Goal: Transaction & Acquisition: Purchase product/service

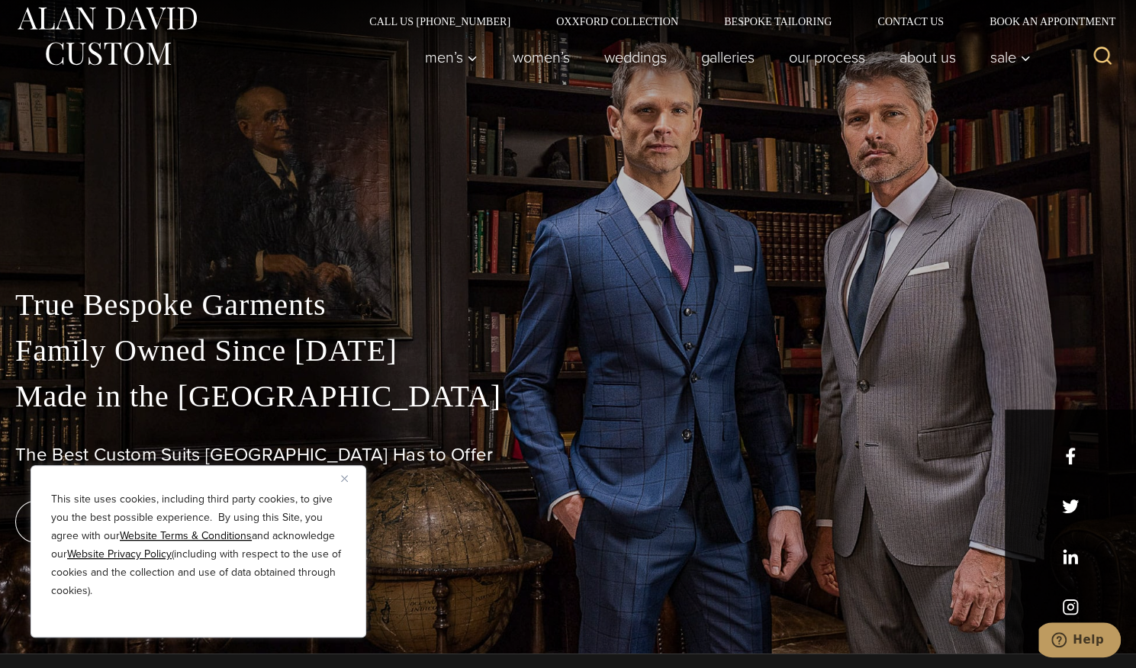
scroll to position [13, 0]
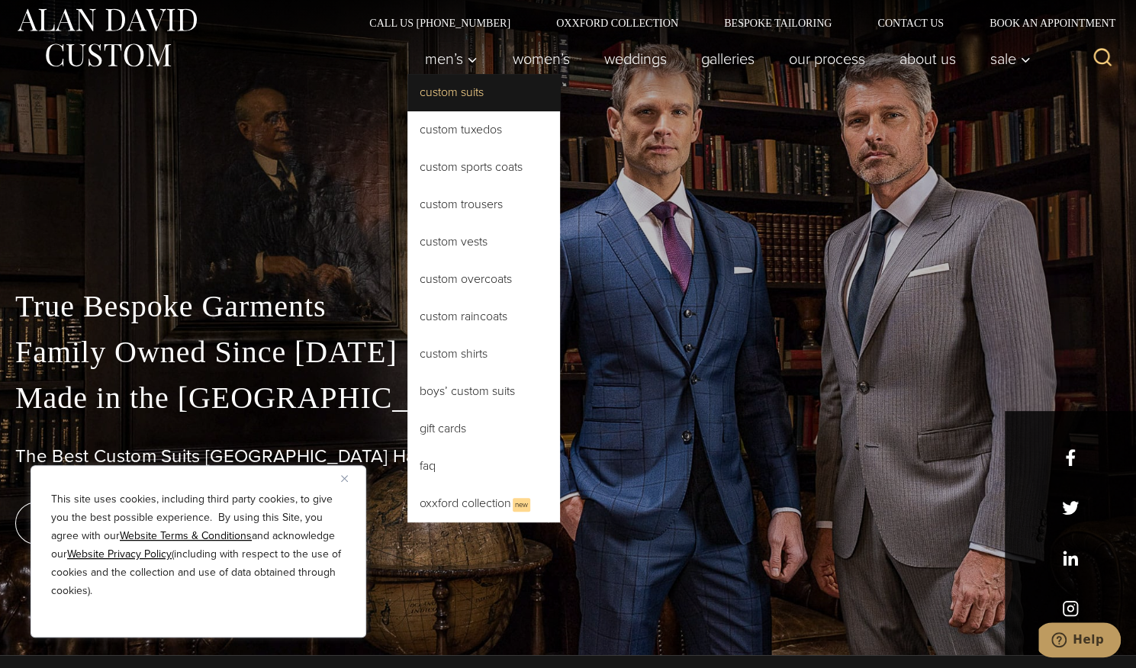
click at [449, 88] on link "Custom Suits" at bounding box center [483, 92] width 153 height 37
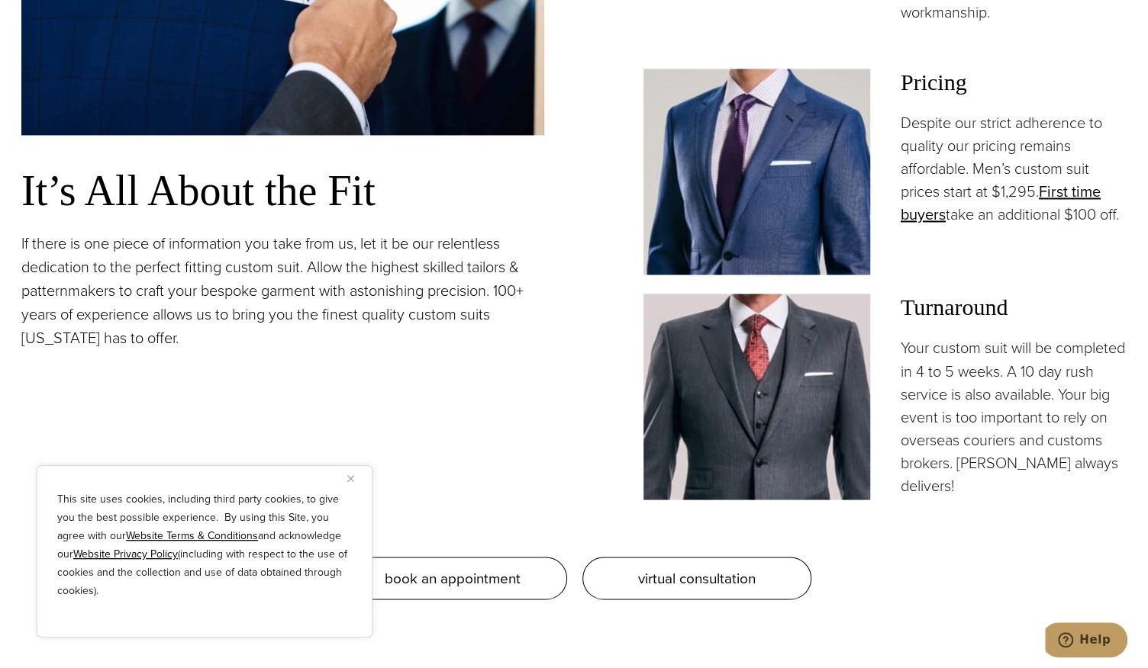
scroll to position [1346, 0]
